Goal: Task Accomplishment & Management: Use online tool/utility

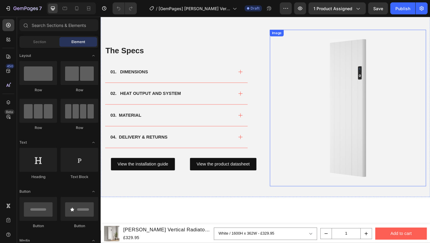
scroll to position [386, 0]
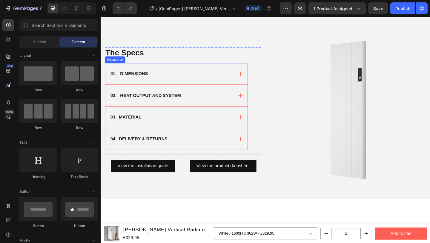
click at [247, 72] on div "01. DIMENSIONS" at bounding box center [183, 78] width 155 height 23
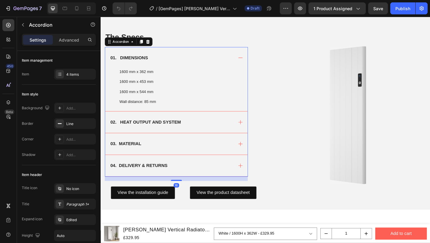
scroll to position [385, 0]
click at [243, 135] on div "02. HEAT OUTPUT AND SYSTEM" at bounding box center [183, 131] width 155 height 23
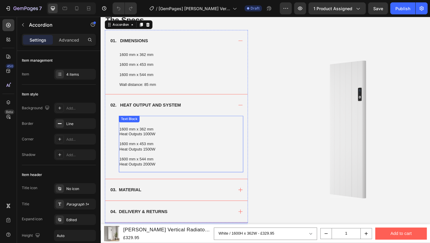
scroll to position [439, 0]
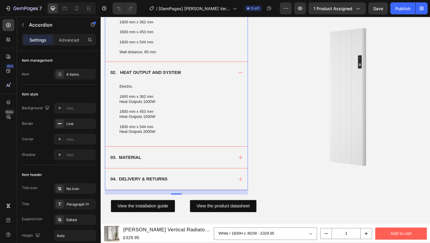
click at [241, 166] on div "03. MATERIAL" at bounding box center [177, 169] width 135 height 9
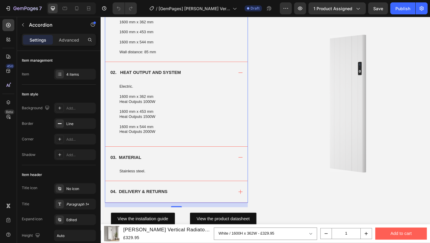
click at [240, 209] on div "04. DELIVERY & RETURNS" at bounding box center [177, 206] width 135 height 9
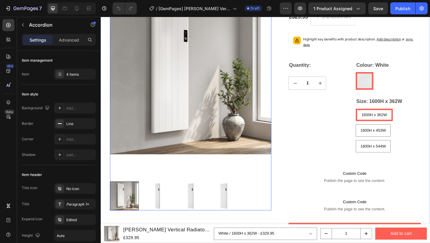
scroll to position [0, 0]
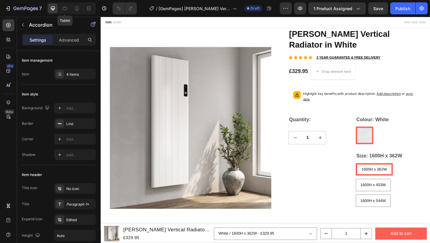
click at [58, 5] on div "Tablet" at bounding box center [71, 8] width 49 height 12
click at [65, 7] on icon at bounding box center [65, 8] width 6 height 6
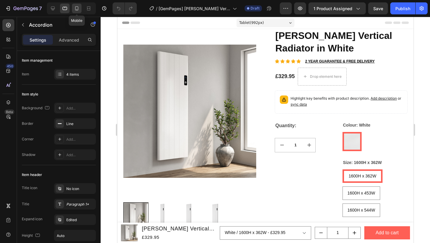
click at [74, 7] on icon at bounding box center [77, 8] width 6 height 6
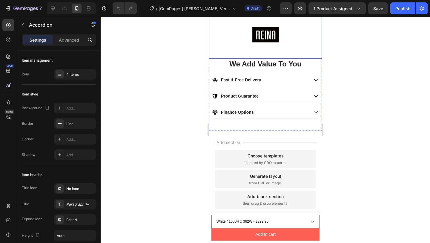
scroll to position [905, 0]
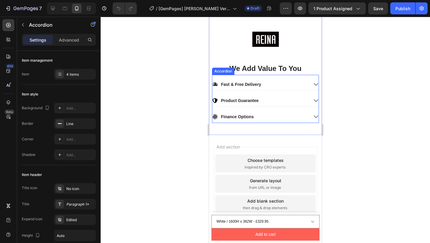
click at [310, 76] on div "Fast & Free Delivery Product Guarantee Finance Options Accordion" at bounding box center [265, 99] width 107 height 48
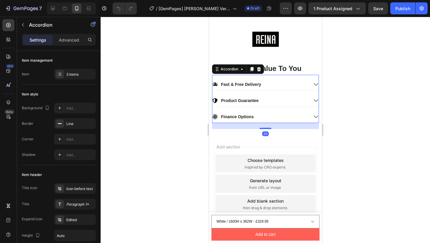
click at [306, 89] on div "Fast & Free Delivery Product Guarantee Finance Options" at bounding box center [265, 102] width 107 height 42
click at [302, 97] on div "Product Guarantee" at bounding box center [260, 100] width 96 height 7
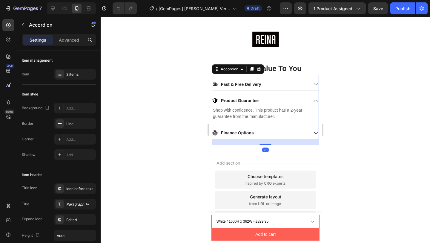
click at [305, 84] on div "Fast & Free Delivery" at bounding box center [265, 86] width 106 height 10
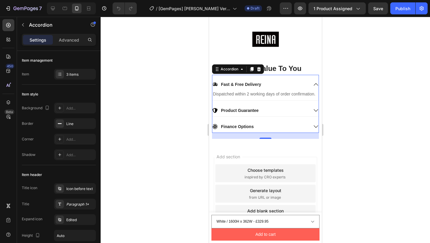
click at [300, 123] on div "Fast & Free Delivery Dispatched within 2 working days of order confirmation. Te…" at bounding box center [265, 107] width 107 height 52
click at [407, 4] on button "Publish" at bounding box center [403, 8] width 25 height 12
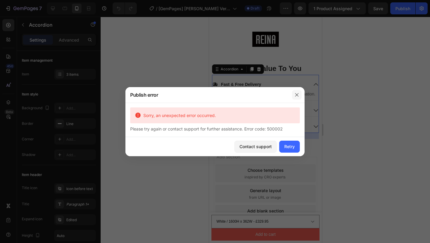
click at [295, 96] on icon "button" at bounding box center [297, 94] width 5 height 5
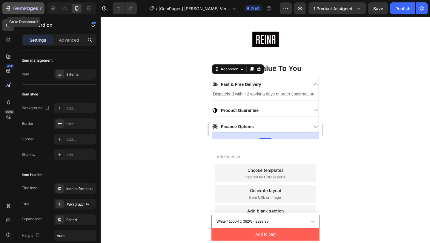
click at [33, 7] on icon "button" at bounding box center [25, 8] width 25 height 5
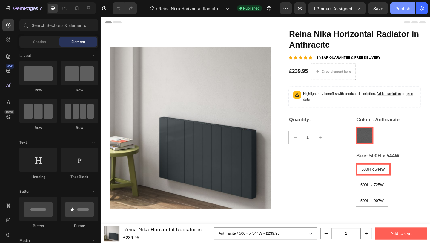
click at [395, 11] on button "Publish" at bounding box center [403, 8] width 25 height 12
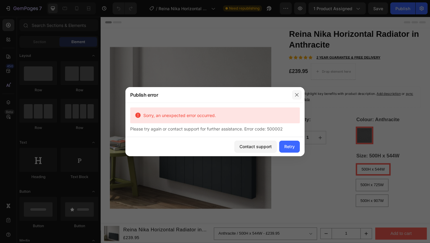
drag, startPoint x: 294, startPoint y: 96, endPoint x: 211, endPoint y: 86, distance: 84.0
click at [295, 96] on icon "button" at bounding box center [297, 94] width 5 height 5
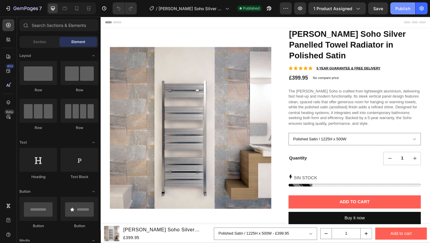
click at [404, 11] on div "Publish" at bounding box center [403, 8] width 15 height 6
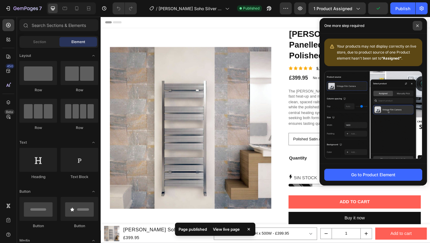
click at [418, 27] on icon at bounding box center [417, 25] width 3 height 3
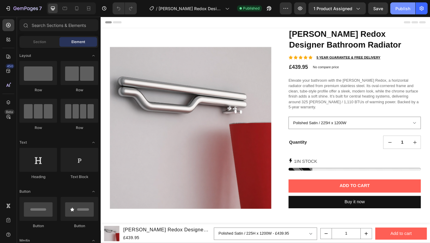
click at [402, 7] on div "Publish" at bounding box center [403, 8] width 15 height 6
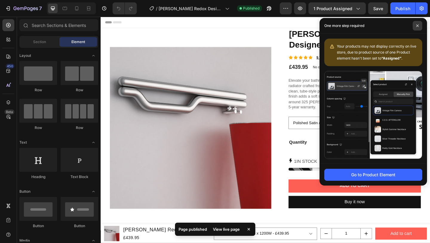
click at [417, 27] on span at bounding box center [418, 26] width 10 height 10
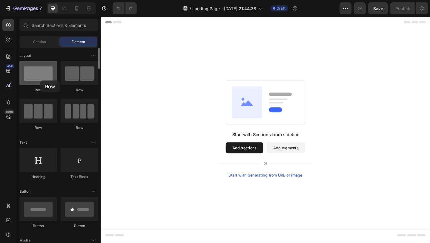
click at [40, 80] on div at bounding box center [38, 73] width 38 height 24
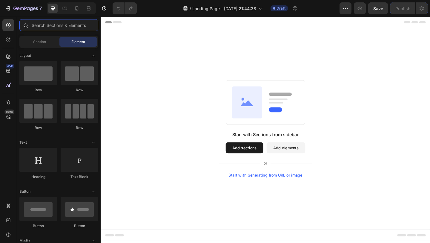
click at [52, 28] on input "text" at bounding box center [58, 25] width 79 height 12
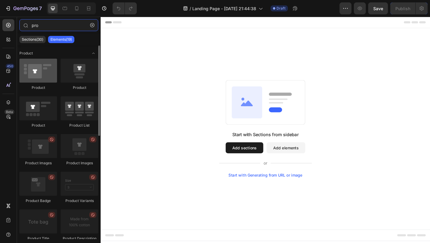
type input "pro"
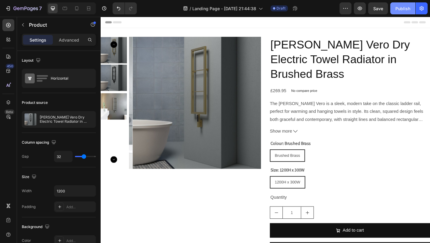
click at [401, 9] on div "Publish" at bounding box center [403, 8] width 15 height 6
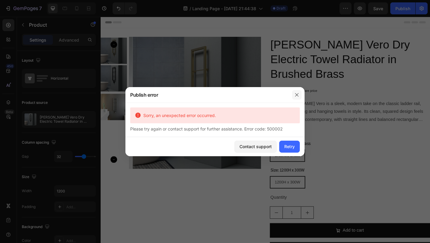
click at [297, 94] on icon "button" at bounding box center [296, 94] width 3 height 3
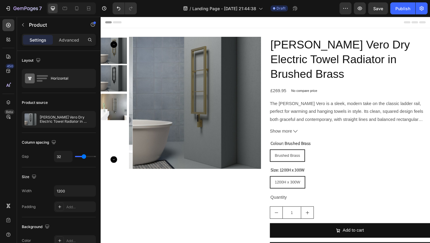
click at [156, 196] on div "Product Images" at bounding box center [188, 161] width 175 height 244
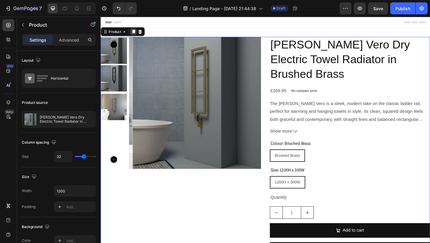
click at [137, 34] on icon at bounding box center [136, 32] width 5 height 5
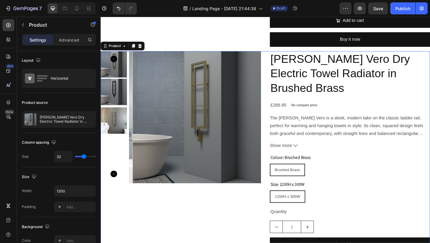
scroll to position [228, 0]
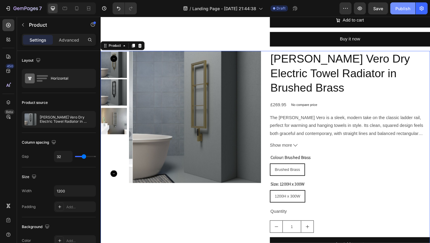
click at [405, 7] on div "Publish" at bounding box center [403, 8] width 15 height 6
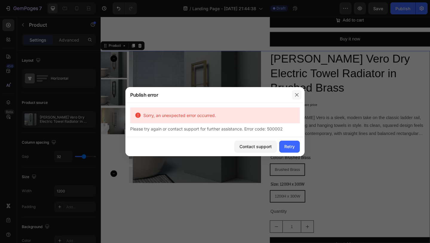
drag, startPoint x: 296, startPoint y: 94, endPoint x: 280, endPoint y: 11, distance: 84.2
click at [296, 94] on icon "button" at bounding box center [297, 94] width 5 height 5
